Goal: Task Accomplishment & Management: Manage account settings

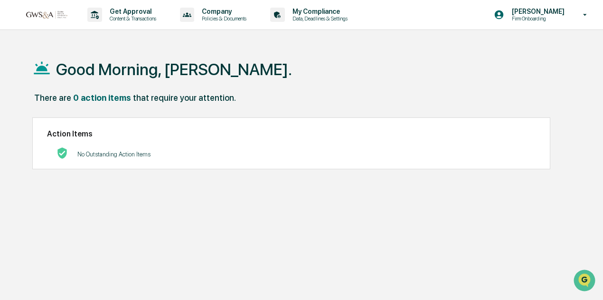
click at [499, 80] on div "Good Morning, [PERSON_NAME]." at bounding box center [303, 68] width 543 height 47
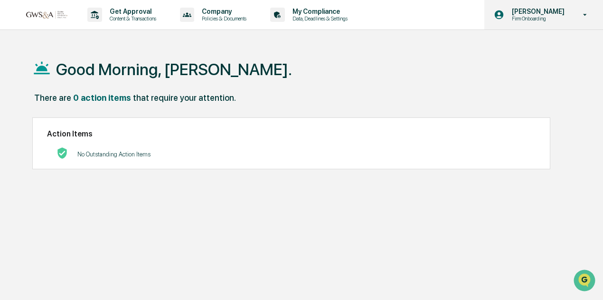
click at [587, 15] on icon at bounding box center [585, 14] width 17 height 9
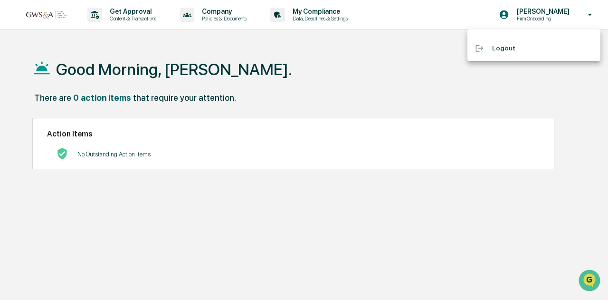
click at [384, 60] on div at bounding box center [304, 150] width 608 height 300
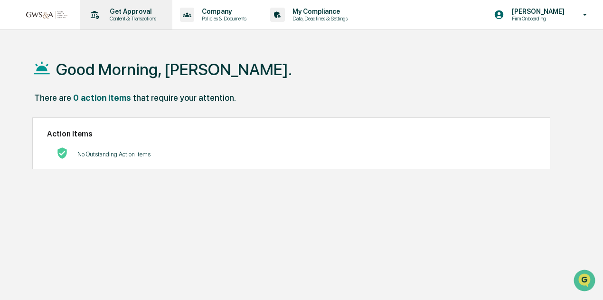
click at [141, 17] on p "Content & Transactions" at bounding box center [131, 18] width 59 height 7
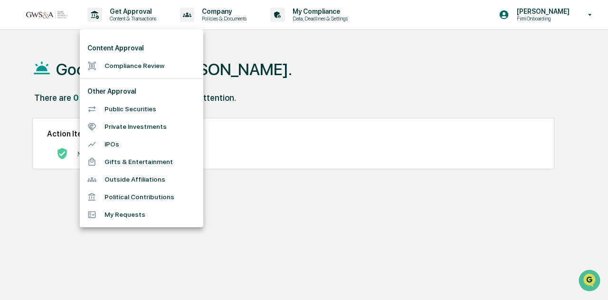
click at [216, 16] on div at bounding box center [304, 150] width 608 height 300
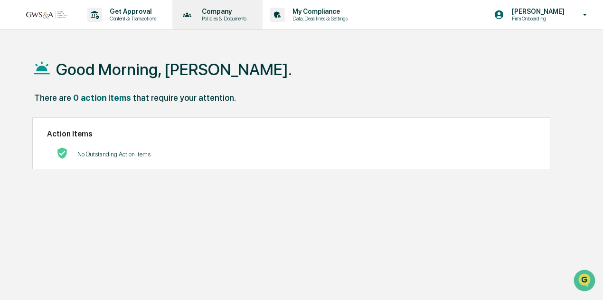
click at [218, 18] on p "Policies & Documents" at bounding box center [222, 18] width 57 height 7
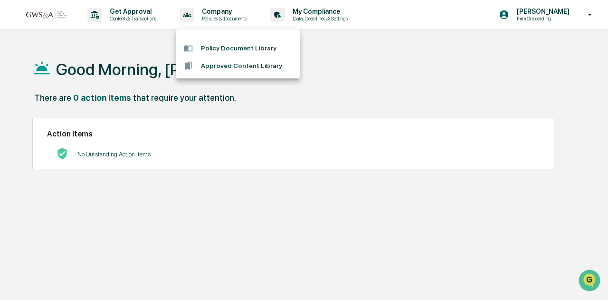
click at [342, 50] on div at bounding box center [304, 150] width 608 height 300
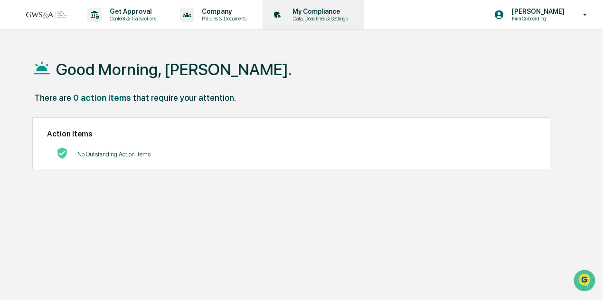
click at [324, 19] on p "Data, Deadlines & Settings" at bounding box center [318, 18] width 67 height 7
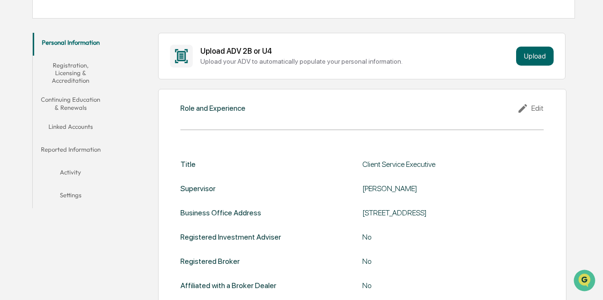
scroll to position [149, 0]
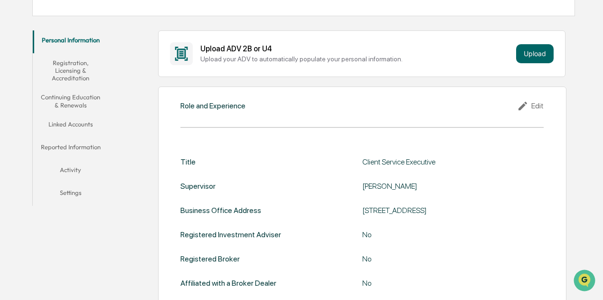
click at [536, 105] on div "Edit" at bounding box center [530, 105] width 27 height 11
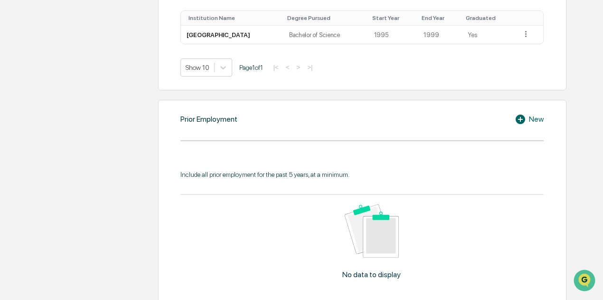
scroll to position [807, 0]
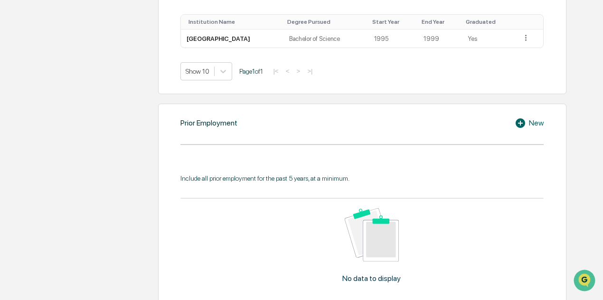
scroll to position [793, 0]
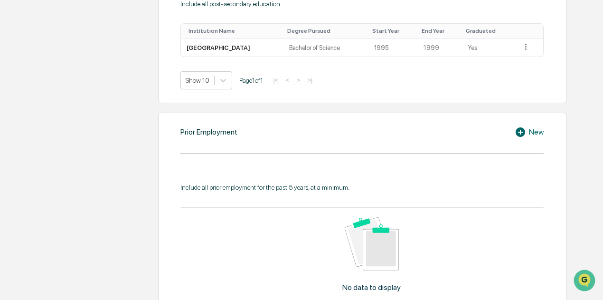
click at [532, 86] on div "Education New Include all post-secondary education. Institution Name Degree Pur…" at bounding box center [362, 16] width 408 height 174
